Goal: Task Accomplishment & Management: Use online tool/utility

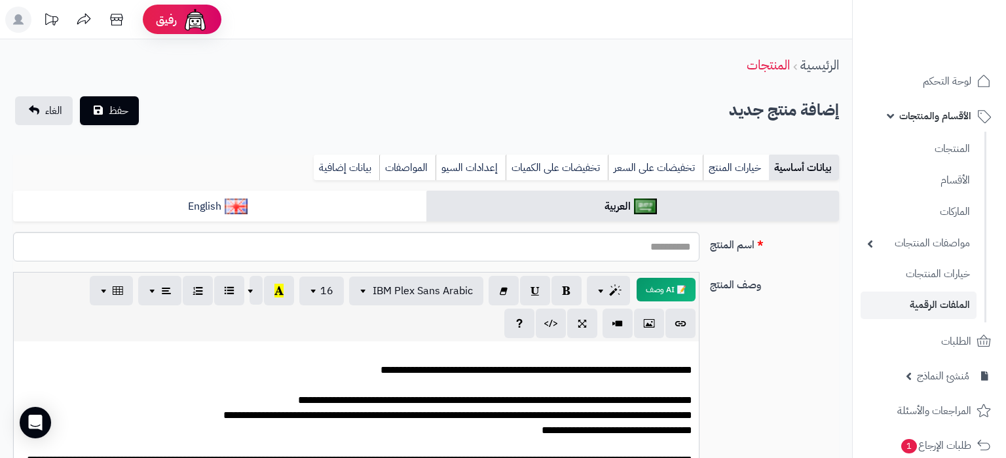
select select
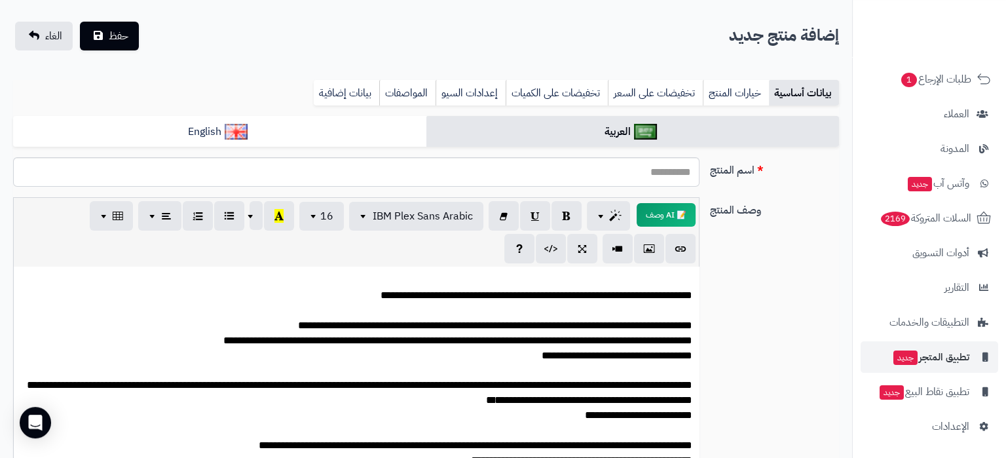
scroll to position [138, 0]
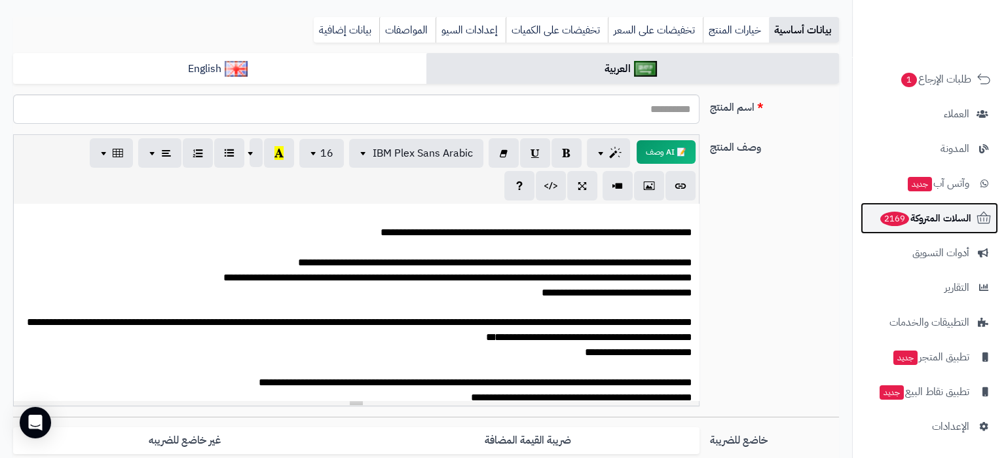
click at [933, 225] on span "السلات المتروكة 2169" at bounding box center [925, 218] width 92 height 18
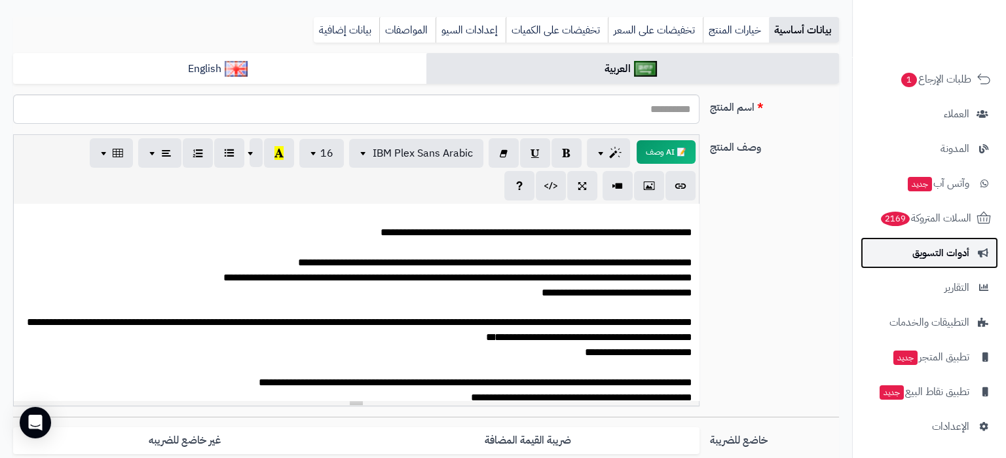
click at [933, 247] on span "أدوات التسويق" at bounding box center [941, 253] width 57 height 18
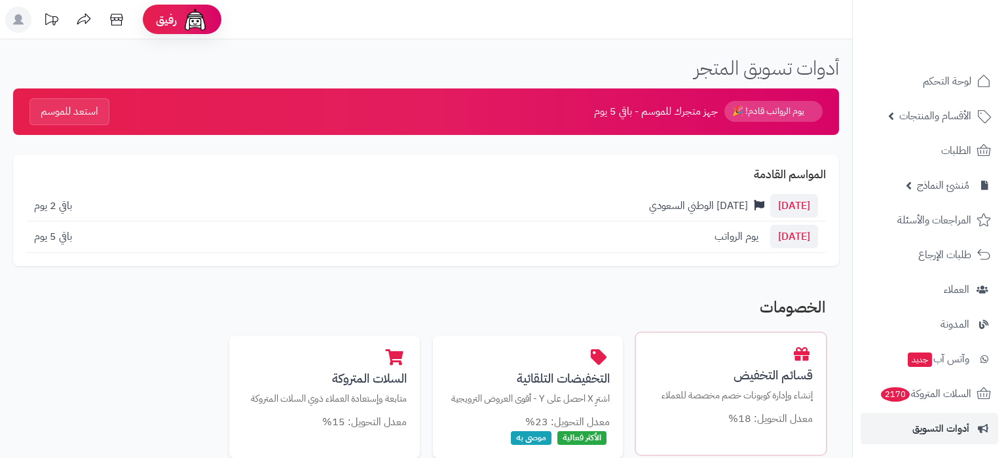
scroll to position [138, 0]
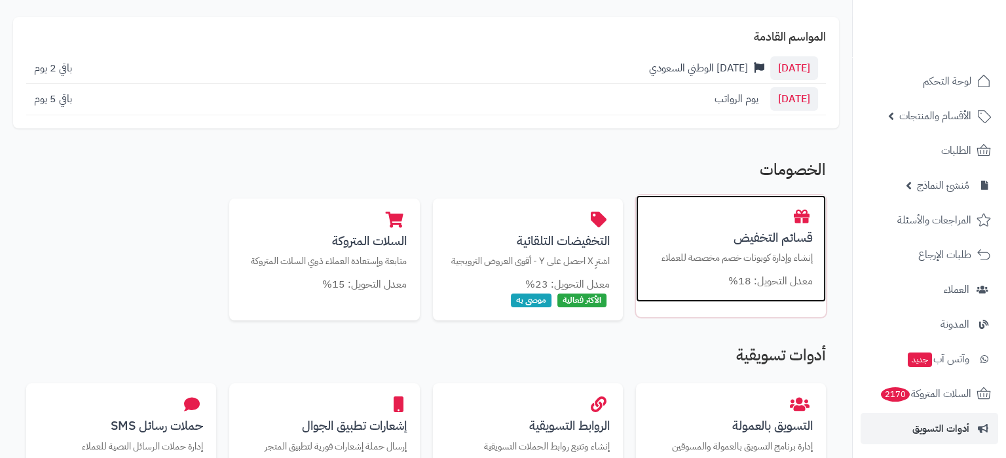
click at [752, 260] on p "إنشاء وإدارة كوبونات خصم مخصصة للعملاء" at bounding box center [731, 258] width 164 height 14
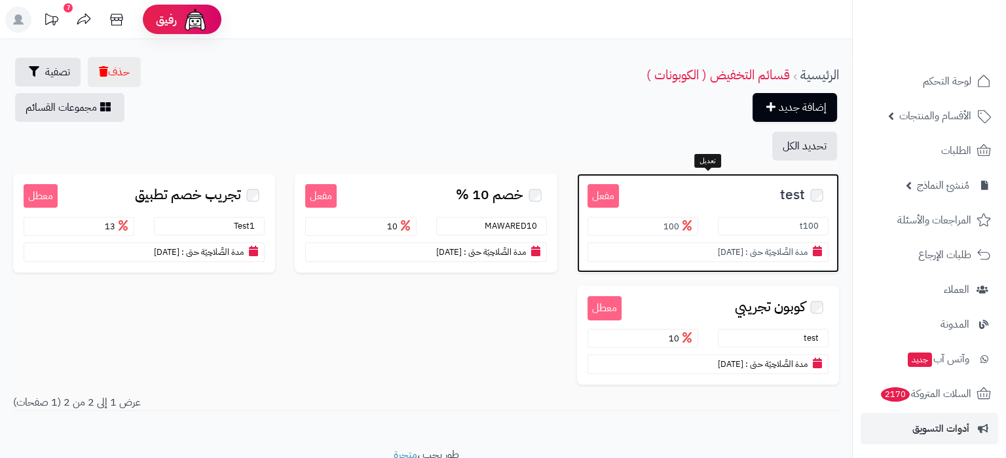
click at [719, 189] on h3 "test" at bounding box center [724, 194] width 210 height 20
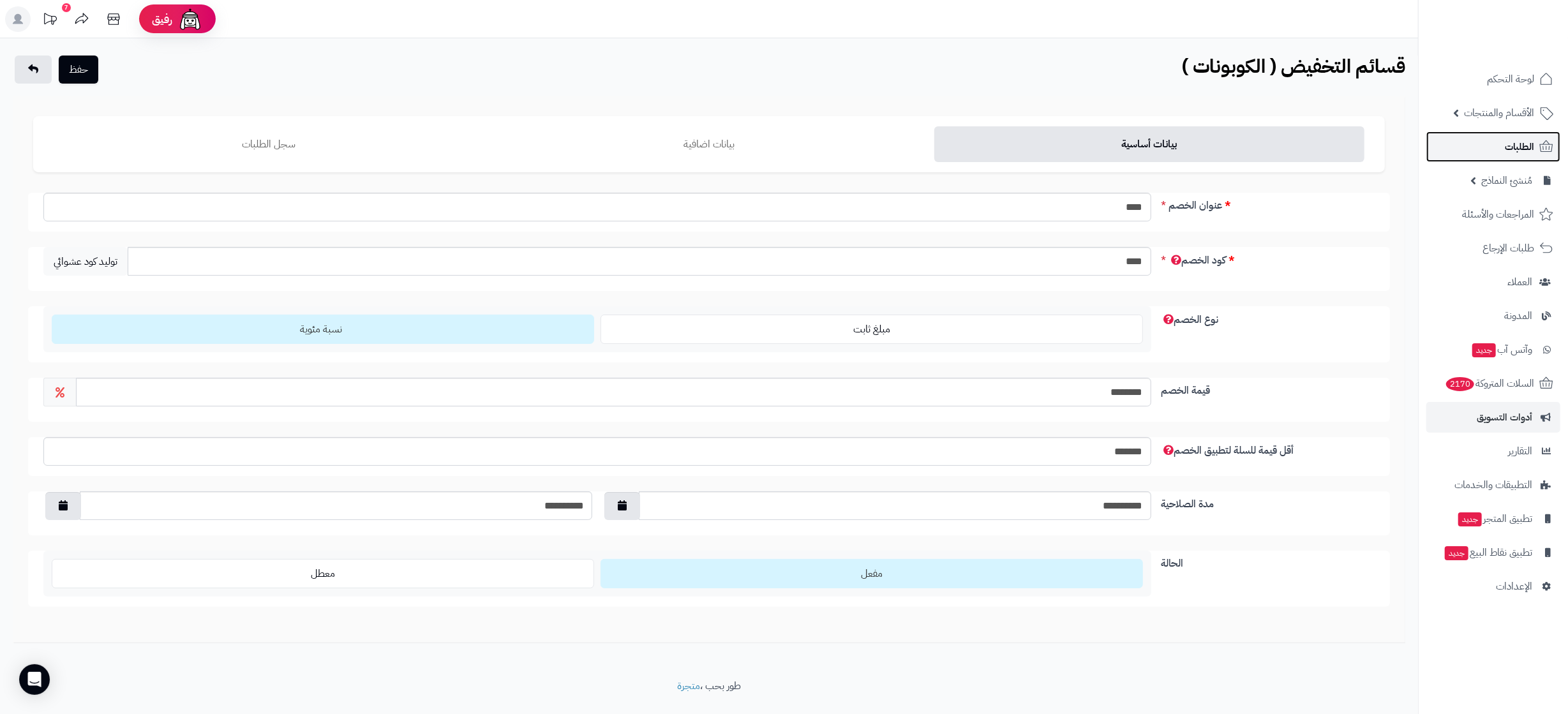
click at [980, 138] on link "الطلبات" at bounding box center [1493, 146] width 134 height 30
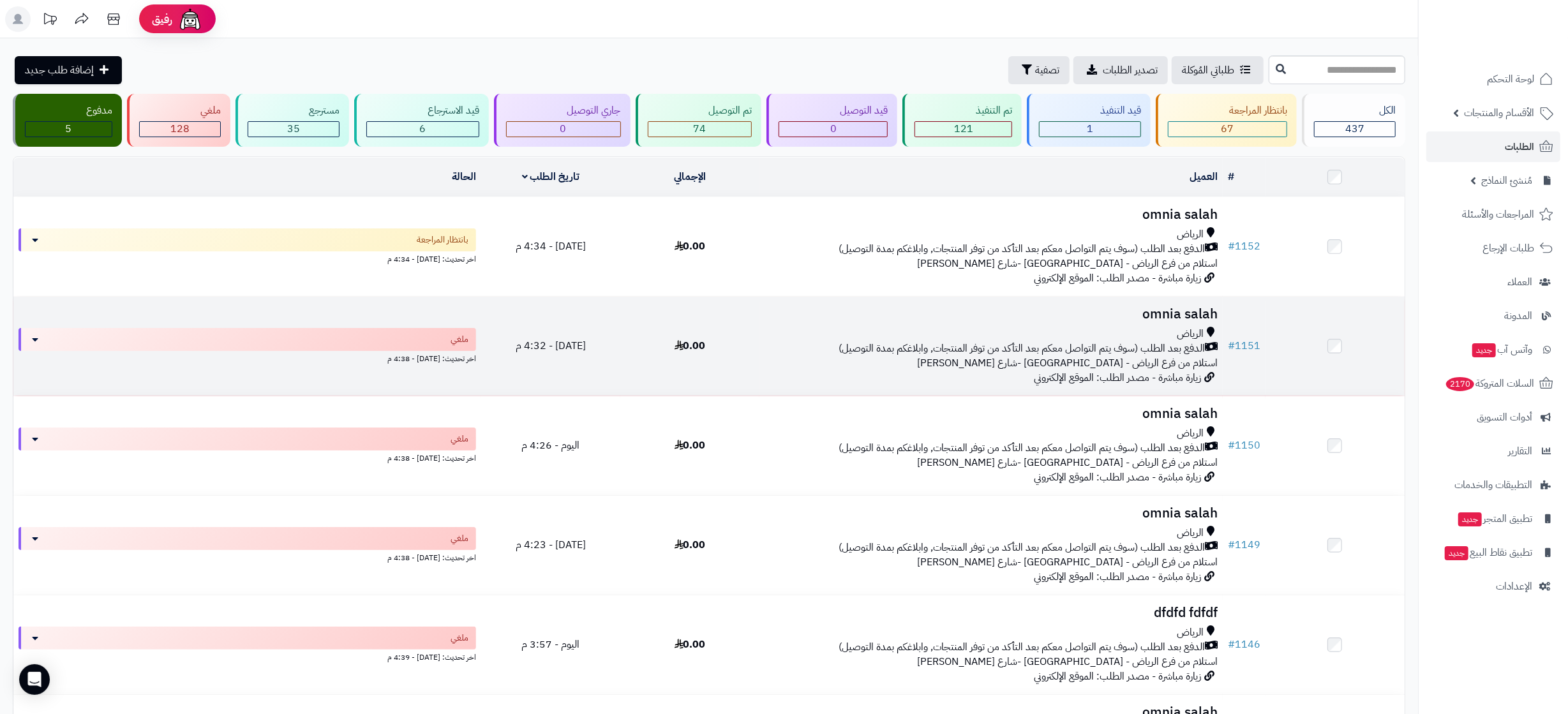
click at [1092, 336] on div "الرياض" at bounding box center [990, 333] width 453 height 15
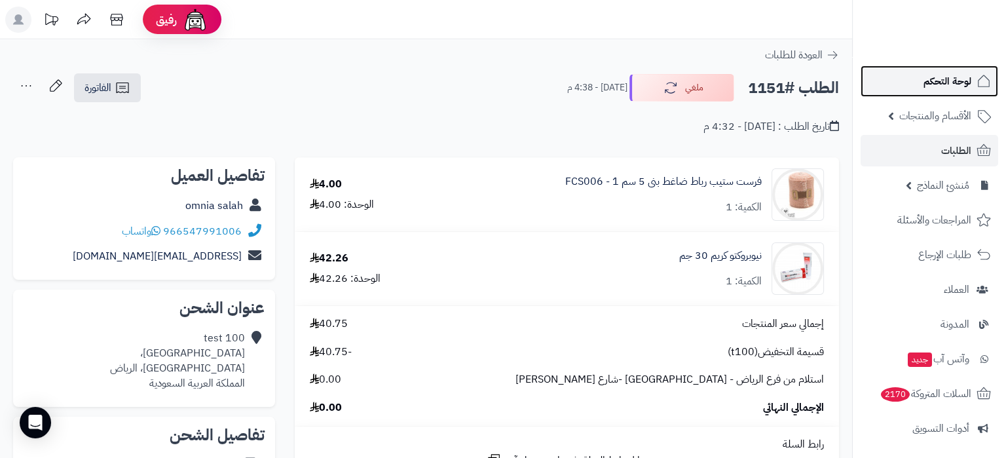
click at [934, 84] on span "لوحة التحكم" at bounding box center [948, 81] width 48 height 18
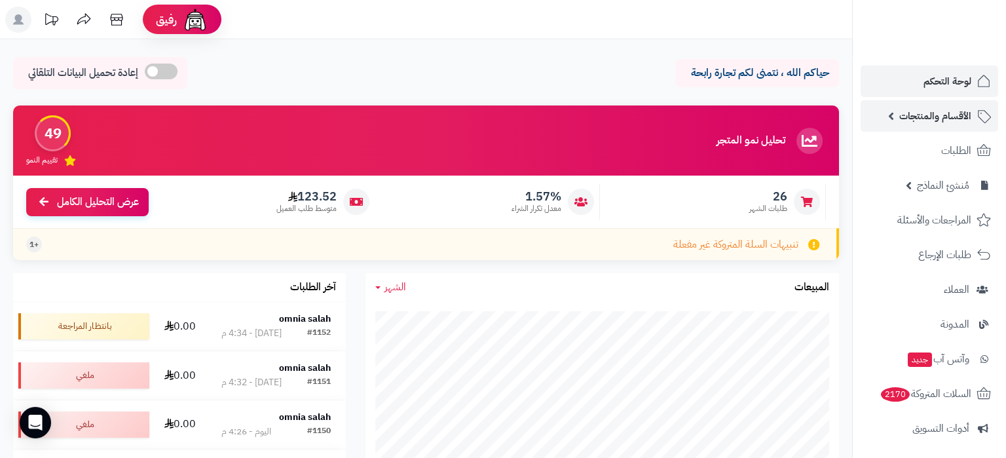
click at [936, 110] on span "الأقسام والمنتجات" at bounding box center [936, 116] width 72 height 18
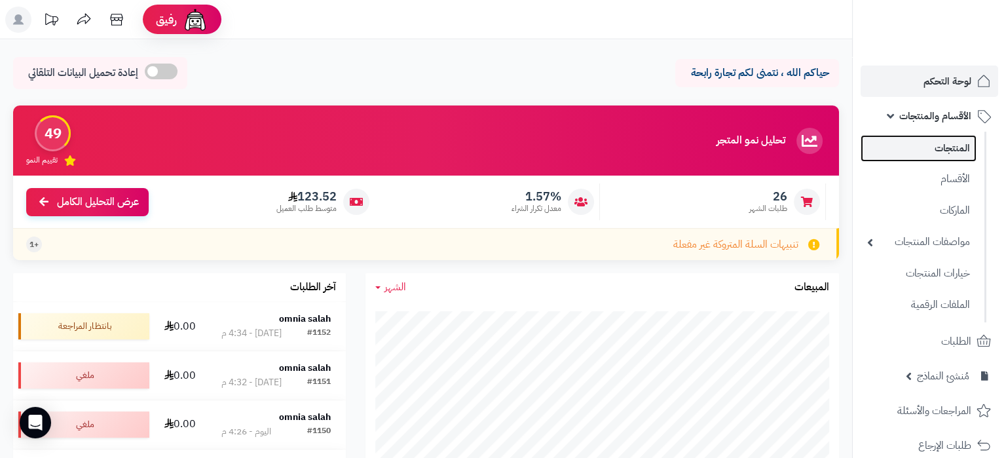
click at [942, 141] on link "المنتجات" at bounding box center [919, 148] width 116 height 27
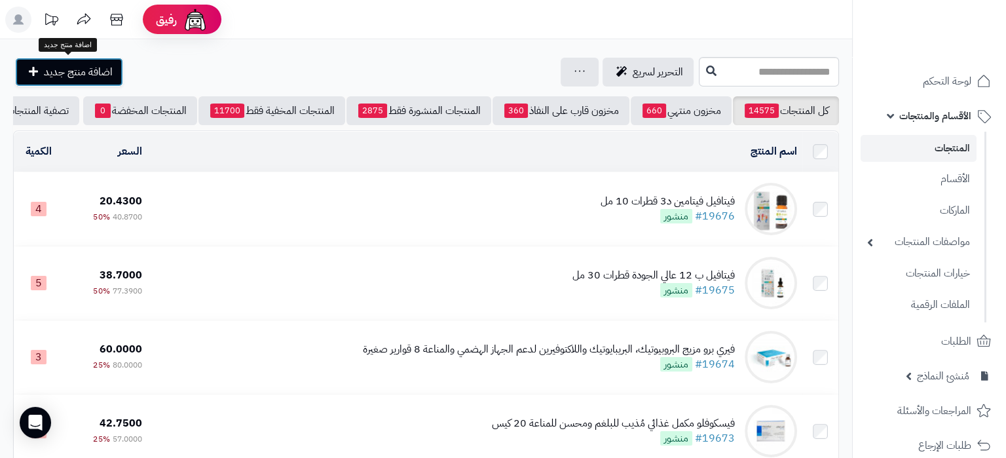
click at [69, 72] on span "اضافة منتج جديد" at bounding box center [78, 72] width 69 height 16
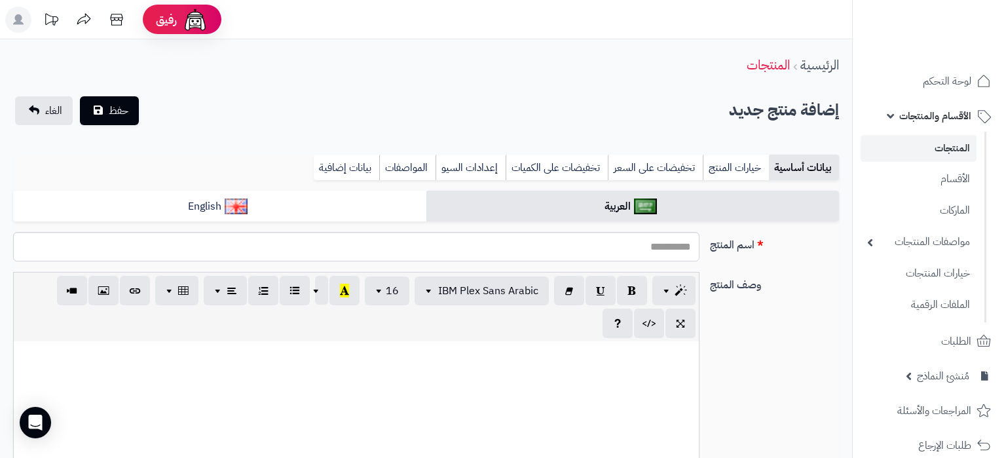
select select
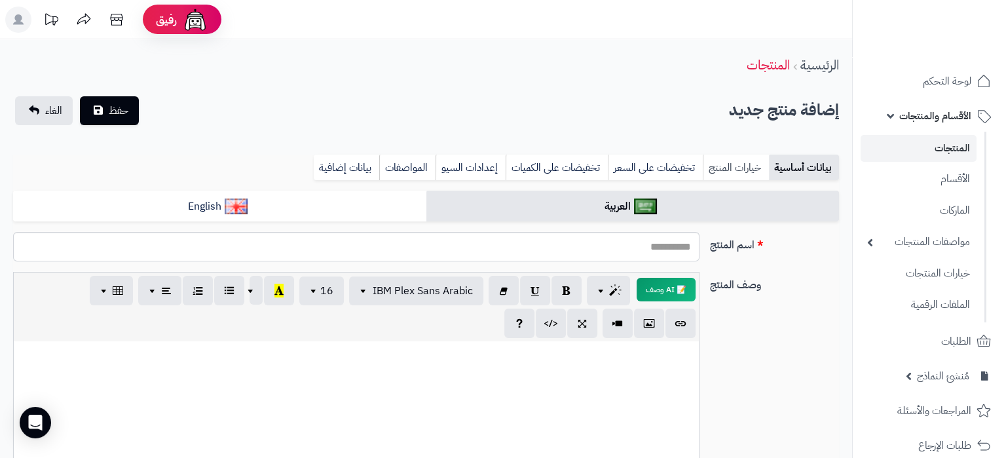
click at [755, 169] on link "خيارات المنتج" at bounding box center [736, 168] width 66 height 26
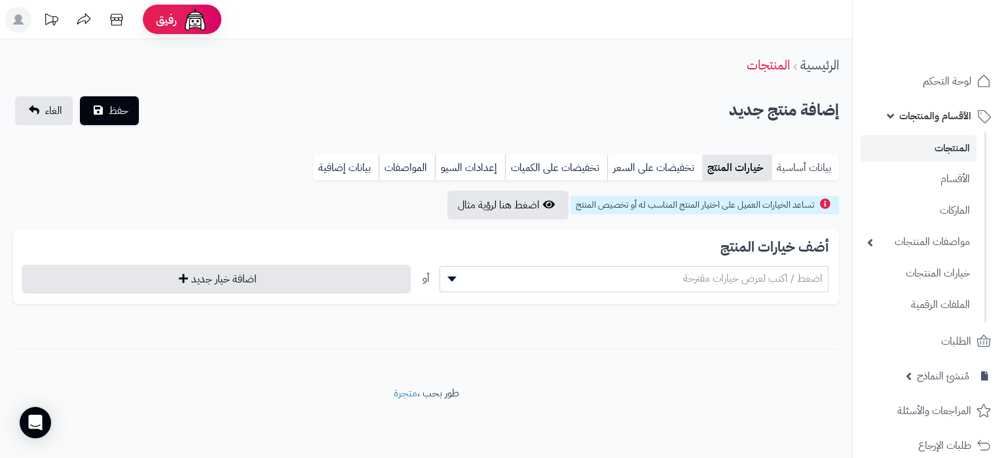
click at [809, 166] on link "بيانات أساسية" at bounding box center [805, 168] width 68 height 26
